Goal: Information Seeking & Learning: Find specific page/section

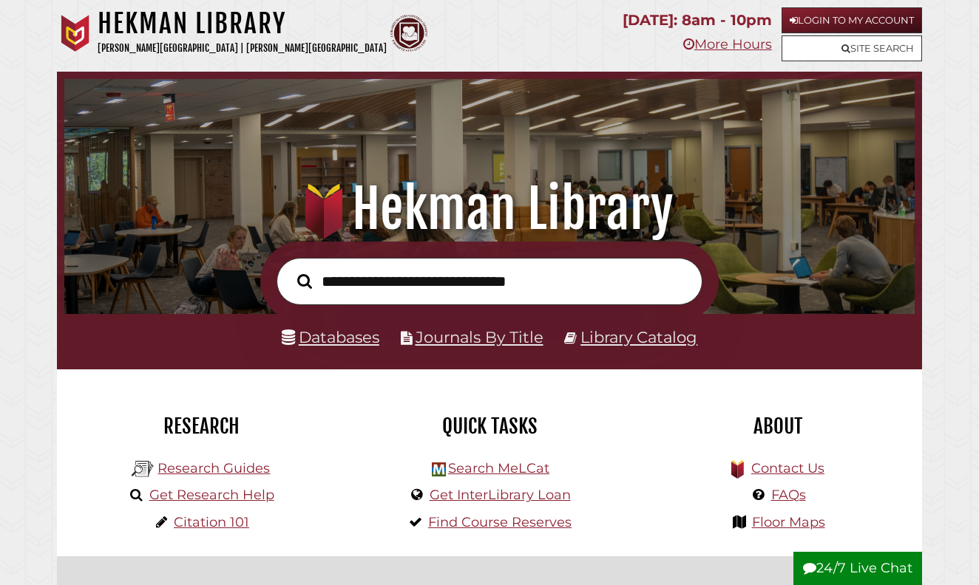
scroll to position [281, 843]
click at [344, 342] on link "Databases" at bounding box center [331, 336] width 98 height 19
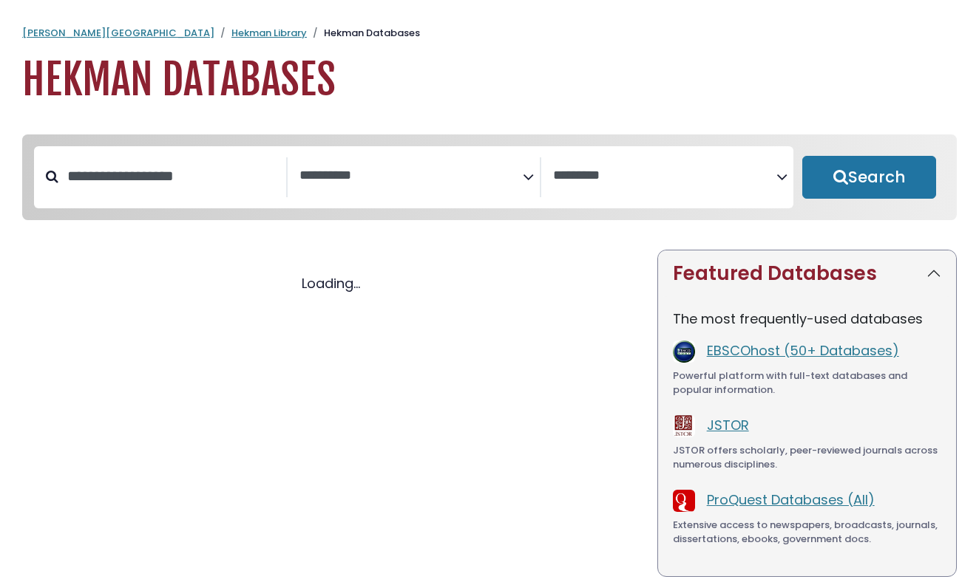
select select "Database Subject Filter"
select select "Database Vendors Filter"
select select "Database Subject Filter"
select select "Database Vendors Filter"
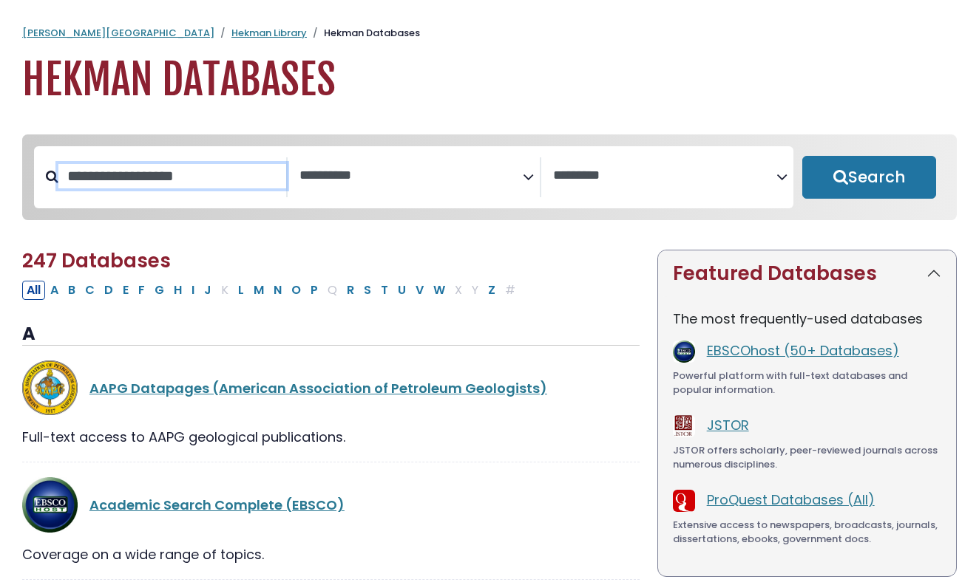
click at [173, 189] on input "Search database by title or keyword" at bounding box center [172, 176] width 228 height 24
type input "*"
type input "*********"
click at [869, 178] on button "Search" at bounding box center [869, 177] width 134 height 43
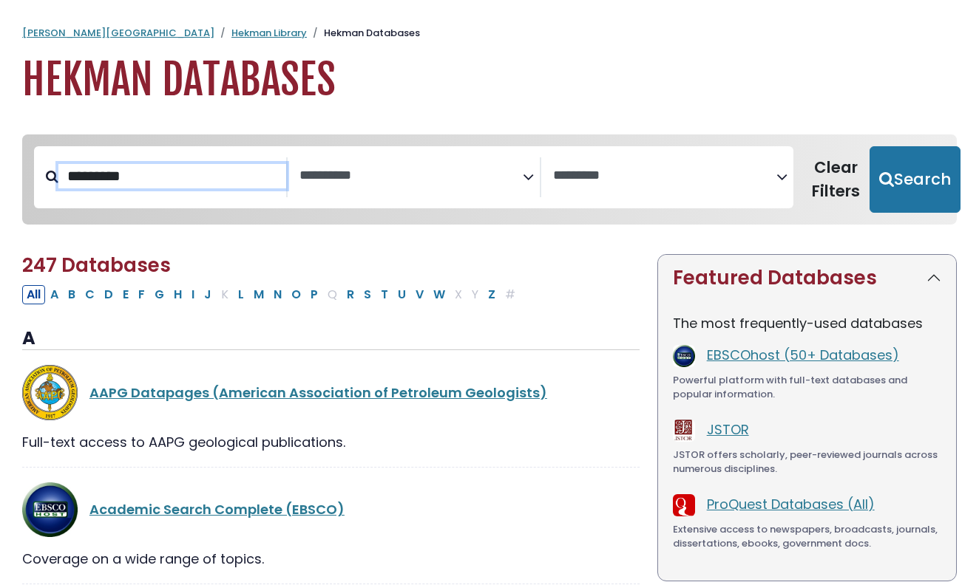
select select "Database Subject Filter"
select select "Database Vendors Filter"
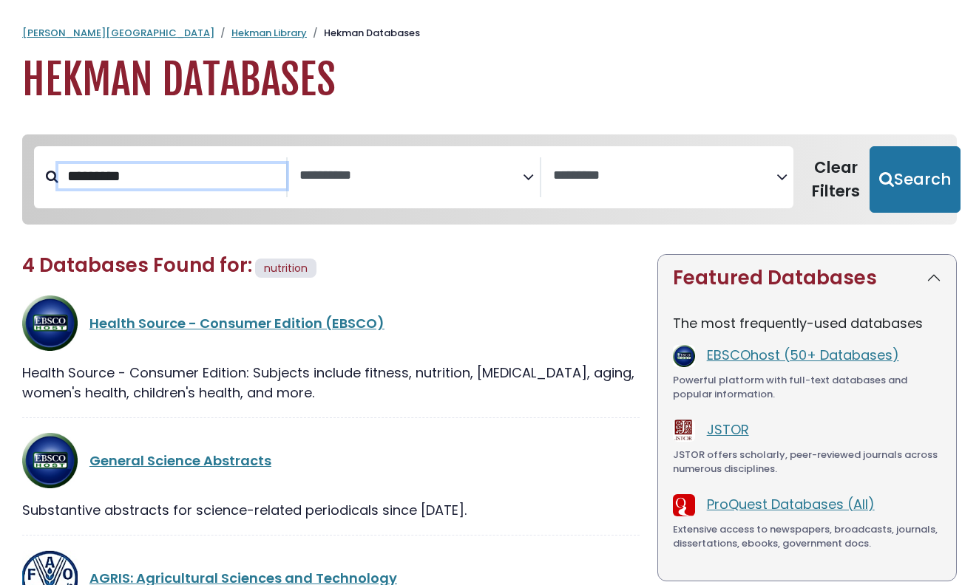
click at [906, 178] on button "Search" at bounding box center [914, 179] width 91 height 67
select select "Database Subject Filter"
select select "Database Vendors Filter"
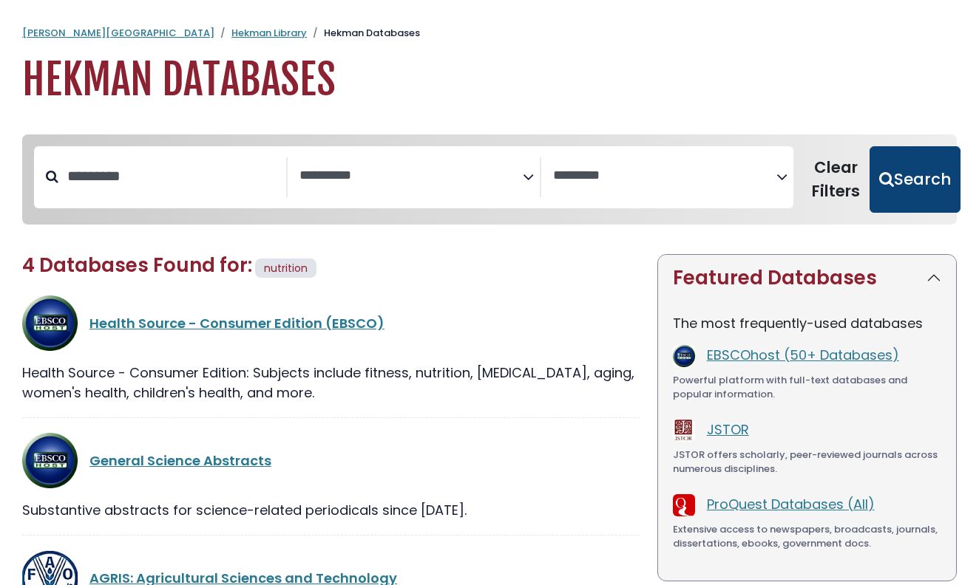
click at [904, 177] on button "Search" at bounding box center [914, 179] width 91 height 67
select select "Database Subject Filter"
select select "Database Vendors Filter"
click at [906, 172] on button "Search" at bounding box center [914, 179] width 91 height 67
select select "Database Subject Filter"
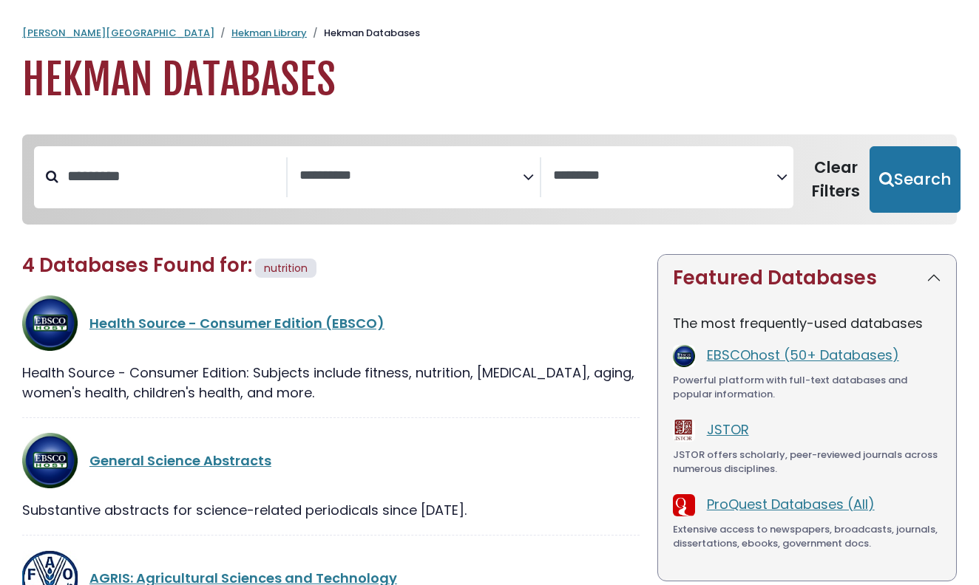
select select "Database Vendors Filter"
click at [154, 186] on input "*********" at bounding box center [172, 176] width 228 height 24
click at [906, 178] on button "Search" at bounding box center [914, 179] width 91 height 67
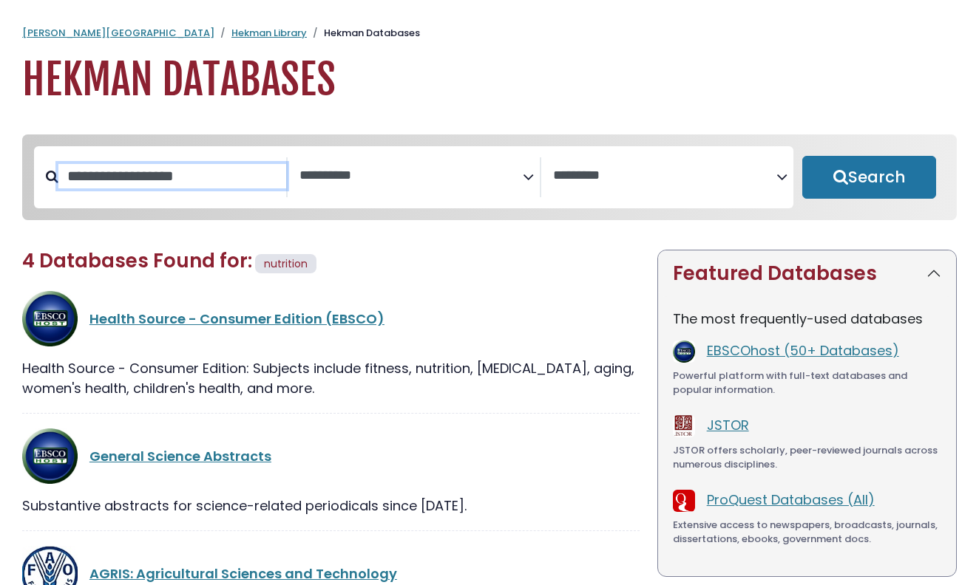
select select "Database Subject Filter"
select select "Database Vendors Filter"
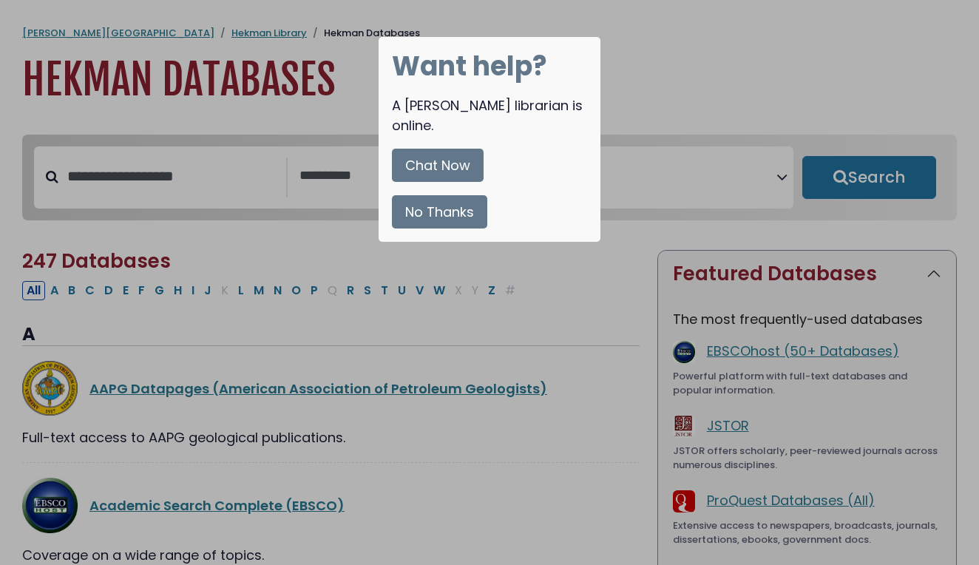
click at [437, 195] on button "No Thanks" at bounding box center [439, 211] width 95 height 33
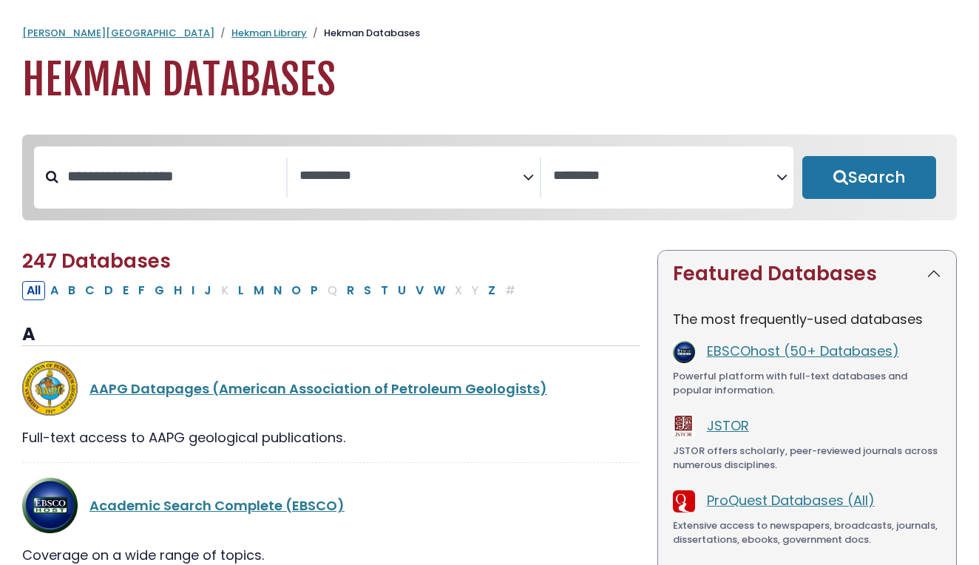
click at [123, 188] on input "Search database by title or keyword" at bounding box center [172, 176] width 228 height 24
type input "*****"
click at [869, 178] on button "Search" at bounding box center [869, 177] width 134 height 43
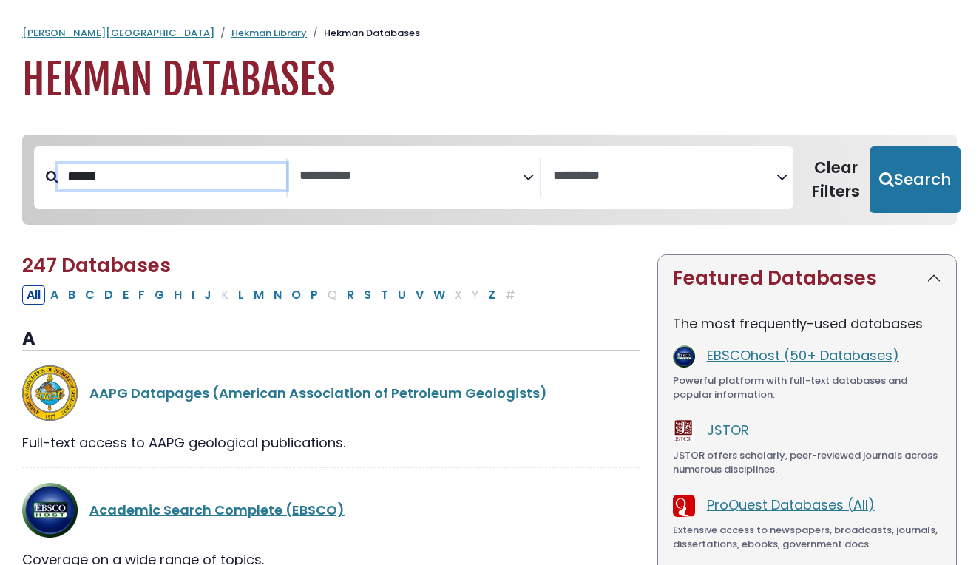
select select "Database Subject Filter"
select select "Database Vendors Filter"
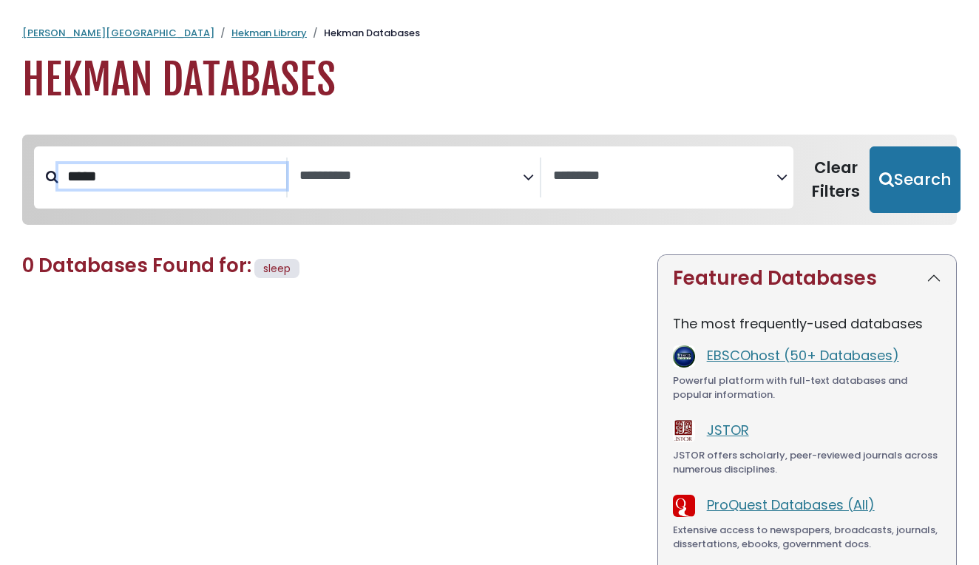
click at [109, 180] on input "*****" at bounding box center [172, 176] width 228 height 24
type input "******"
click at [906, 178] on button "Search" at bounding box center [914, 179] width 91 height 67
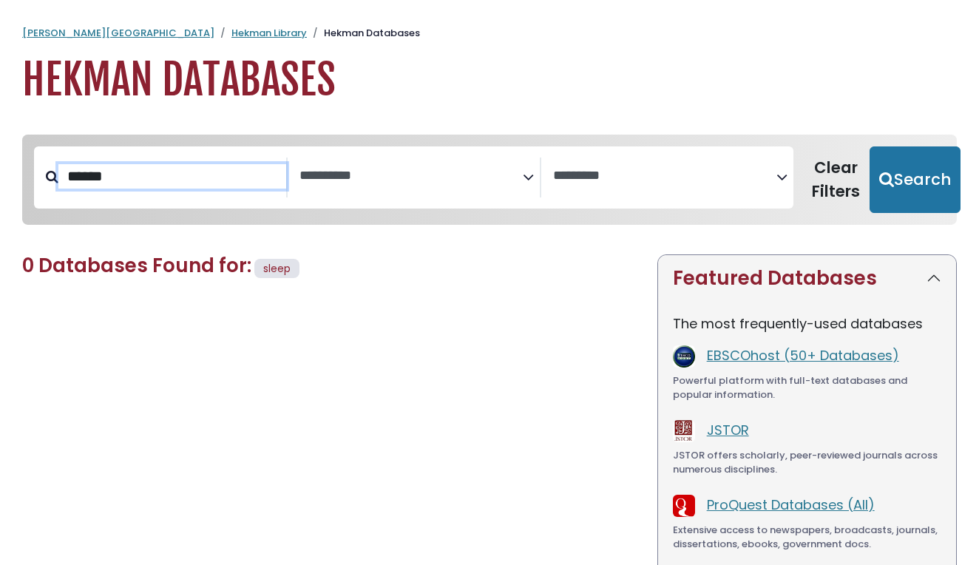
select select "Database Subject Filter"
select select "Database Vendors Filter"
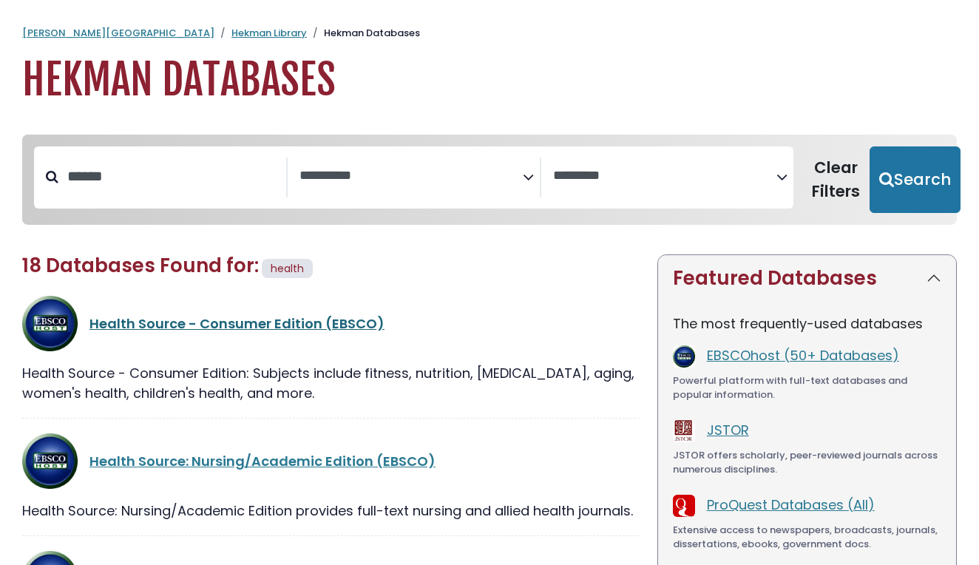
click at [163, 323] on link "Health Source - Consumer Edition (EBSCO)" at bounding box center [236, 323] width 295 height 18
